Goal: Information Seeking & Learning: Learn about a topic

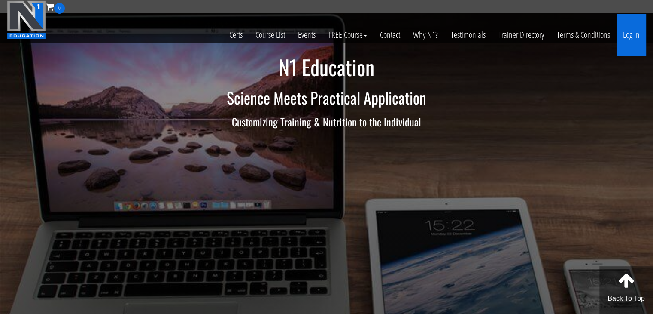
click at [632, 43] on link "Log In" at bounding box center [632, 35] width 30 height 42
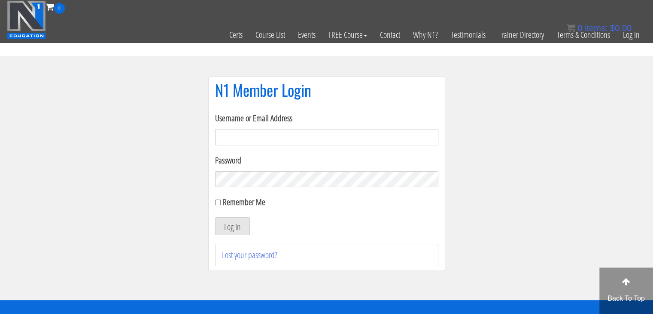
type input "[EMAIL_ADDRESS][DOMAIN_NAME]"
click at [215, 199] on input "Remember Me" at bounding box center [218, 202] width 6 height 6
checkbox input "true"
click at [220, 226] on button "Log In" at bounding box center [232, 226] width 35 height 18
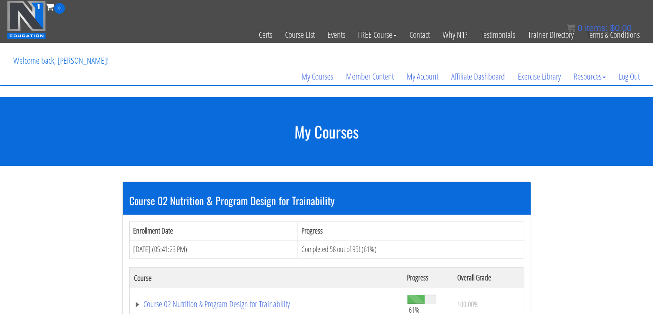
scroll to position [122, 0]
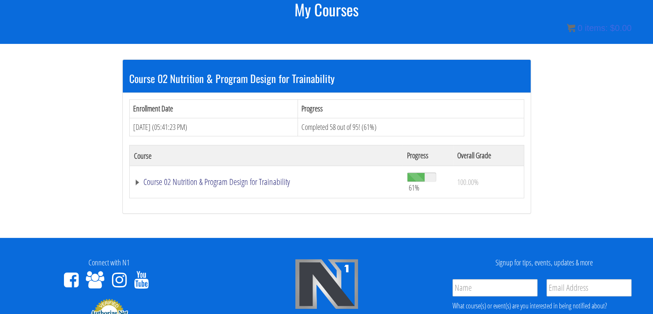
click at [232, 186] on link "Course 02 Nutrition & Program Design for Trainability" at bounding box center [266, 181] width 265 height 9
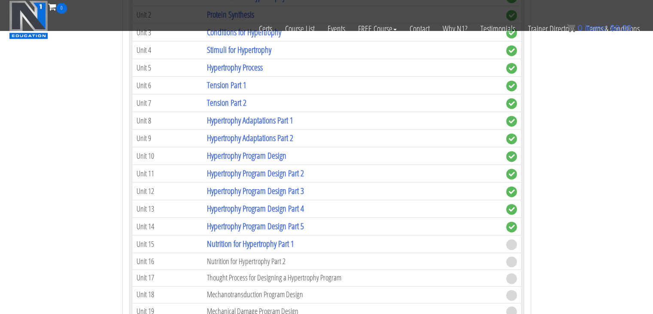
scroll to position [1240, 0]
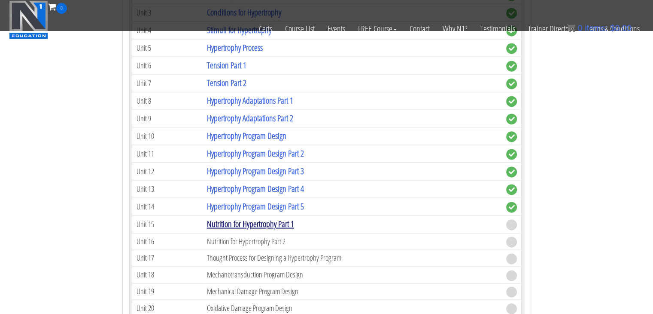
click at [249, 218] on link "Nutrition for Hypertrophy Part 1" at bounding box center [250, 224] width 87 height 12
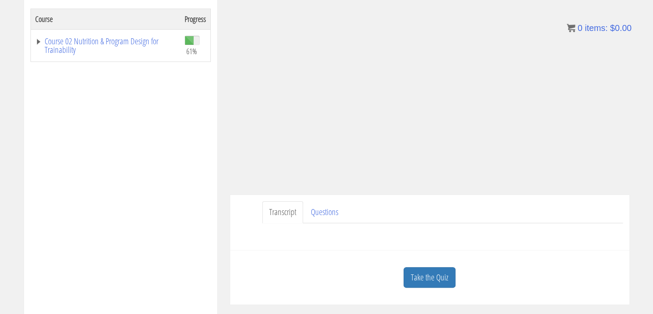
scroll to position [146, 0]
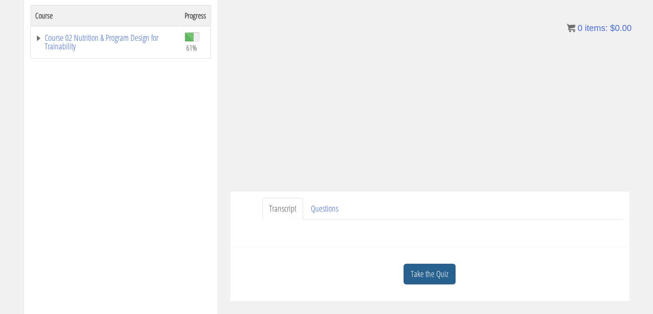
click at [429, 277] on link "Take the Quiz" at bounding box center [430, 273] width 52 height 21
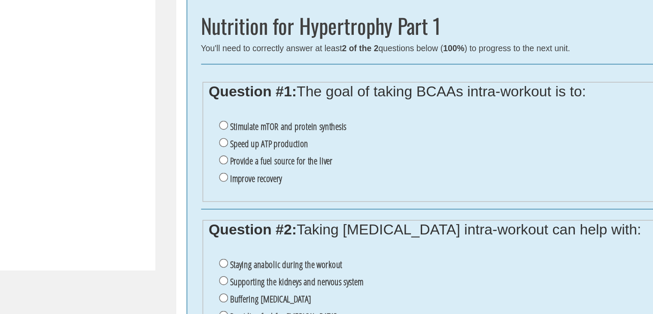
scroll to position [317, 0]
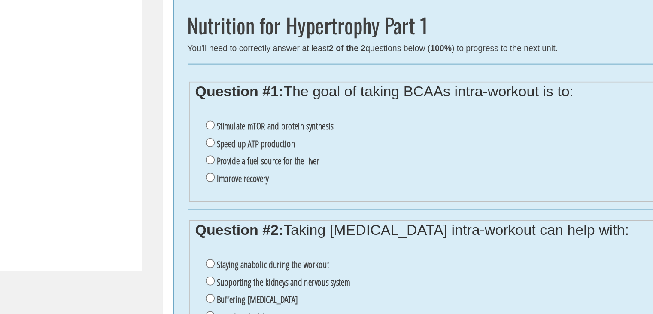
click at [291, 159] on label "Provide a fuel source for the liver" at bounding box center [296, 158] width 64 height 7
click at [263, 159] on input "Provide a fuel source for the liver" at bounding box center [260, 158] width 6 height 6
radio input "true"
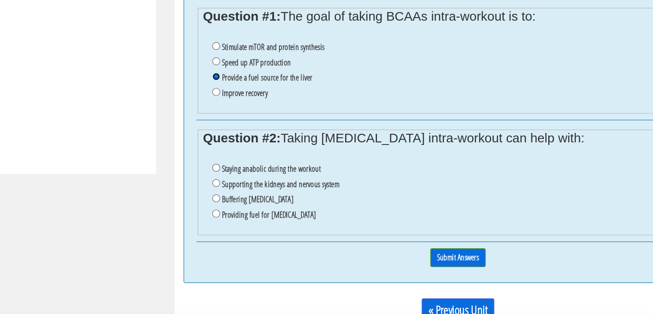
scroll to position [328, 0]
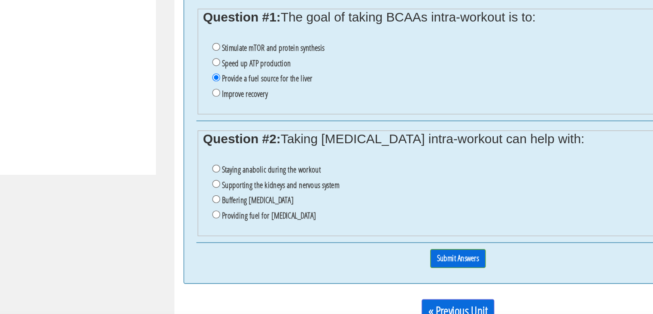
click at [288, 223] on label "Supporting the kidneys and nervous system" at bounding box center [305, 222] width 82 height 7
click at [263, 223] on input "Supporting the kidneys and nervous system" at bounding box center [260, 222] width 6 height 6
radio input "true"
click at [426, 271] on input "Submit Answers" at bounding box center [429, 273] width 39 height 13
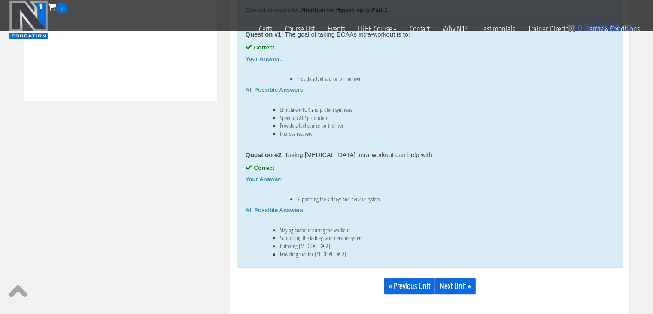
scroll to position [446, 0]
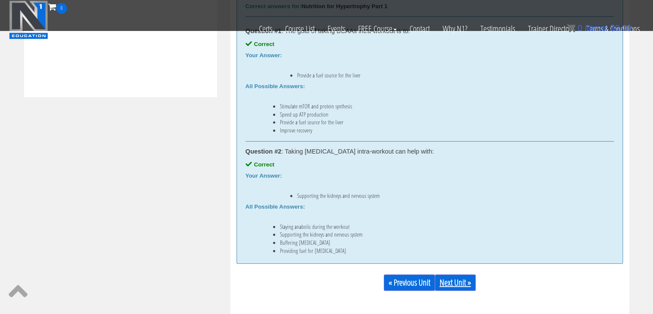
click at [458, 281] on link "Next Unit »" at bounding box center [455, 282] width 41 height 16
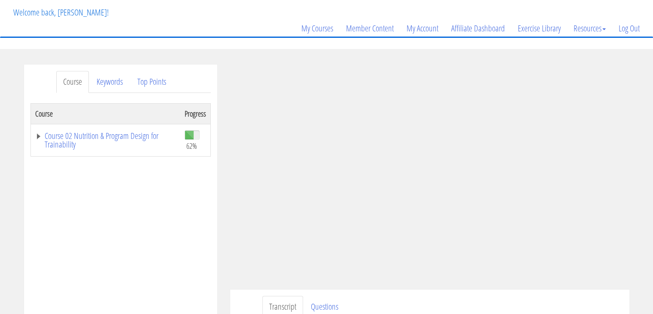
scroll to position [48, 0]
click at [111, 137] on link "Course 02 Nutrition & Program Design for Trainability" at bounding box center [105, 139] width 141 height 17
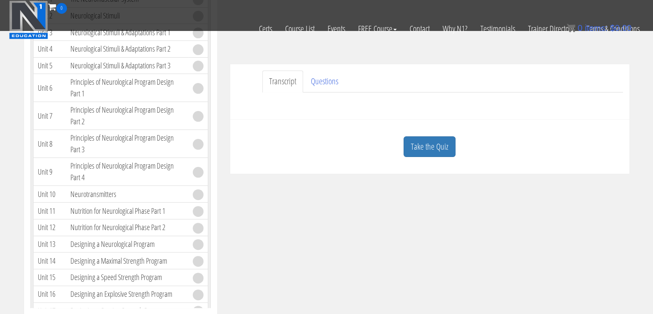
scroll to position [218, 0]
click at [431, 145] on link "Take the Quiz" at bounding box center [430, 147] width 52 height 21
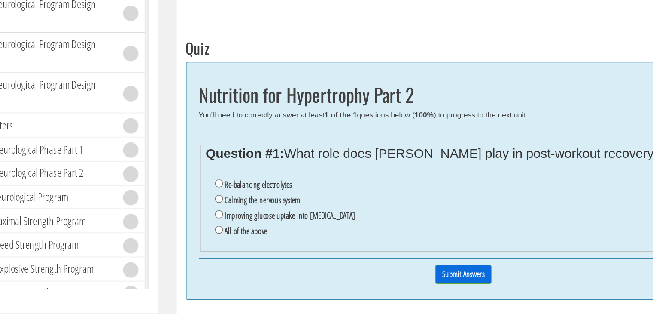
scroll to position [272, 0]
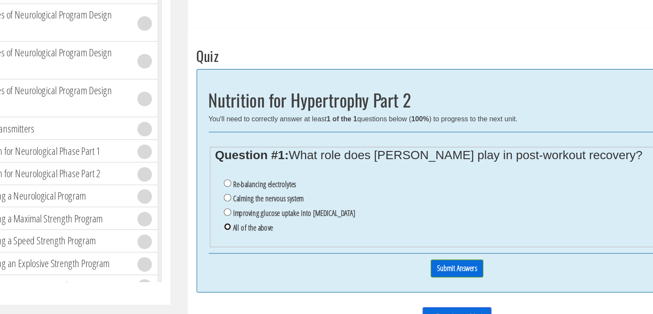
click at [259, 212] on input "All of the above" at bounding box center [260, 214] width 6 height 6
radio input "true"
click at [429, 243] on input "Submit Answers" at bounding box center [429, 244] width 39 height 13
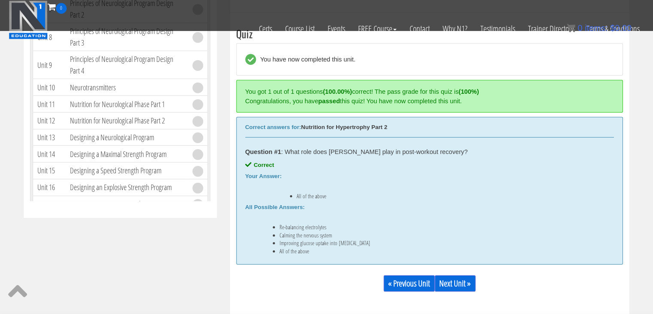
scroll to position [325, 0]
click at [459, 285] on link "Next Unit »" at bounding box center [455, 283] width 41 height 16
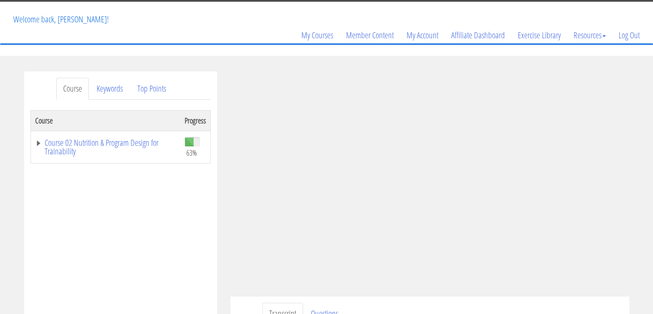
scroll to position [41, 0]
click at [64, 143] on link "Course 02 Nutrition & Program Design for Trainability" at bounding box center [105, 146] width 141 height 17
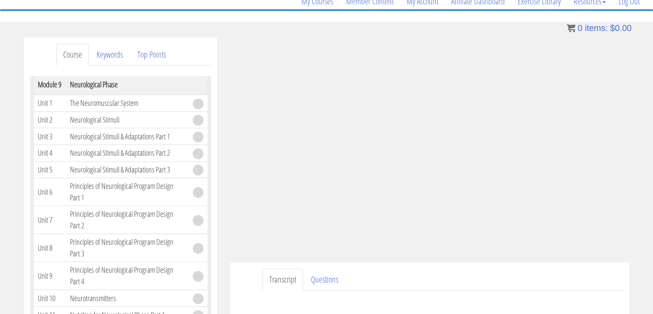
scroll to position [1551, 0]
